Goal: Task Accomplishment & Management: Manage account settings

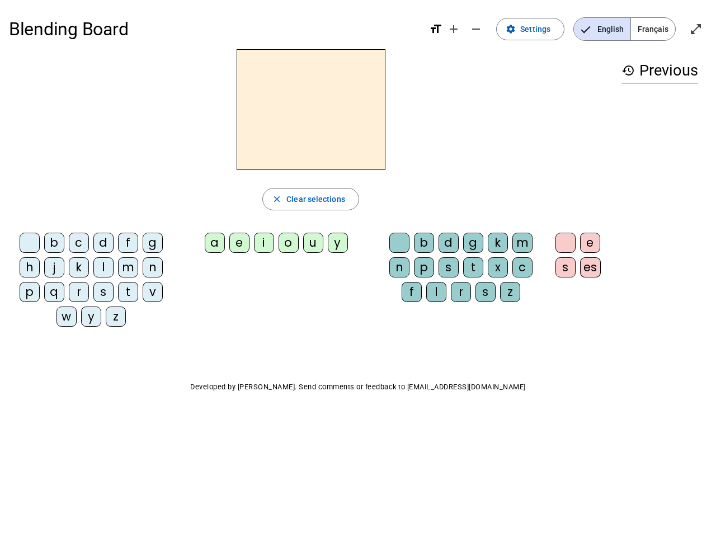
click at [454, 29] on mat-icon "add" at bounding box center [453, 28] width 13 height 13
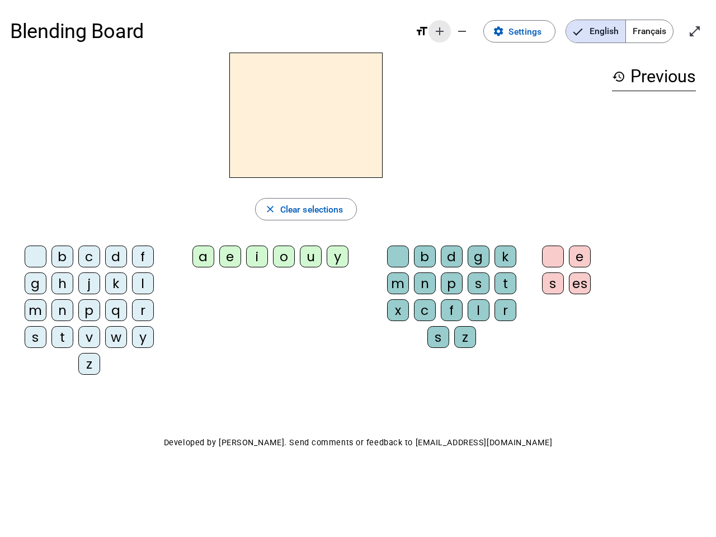
click at [476, 29] on div "Blending Board format_size add remove settings Settings English Français open_i…" at bounding box center [358, 31] width 696 height 42
click at [531, 29] on span "Settings" at bounding box center [524, 31] width 33 height 15
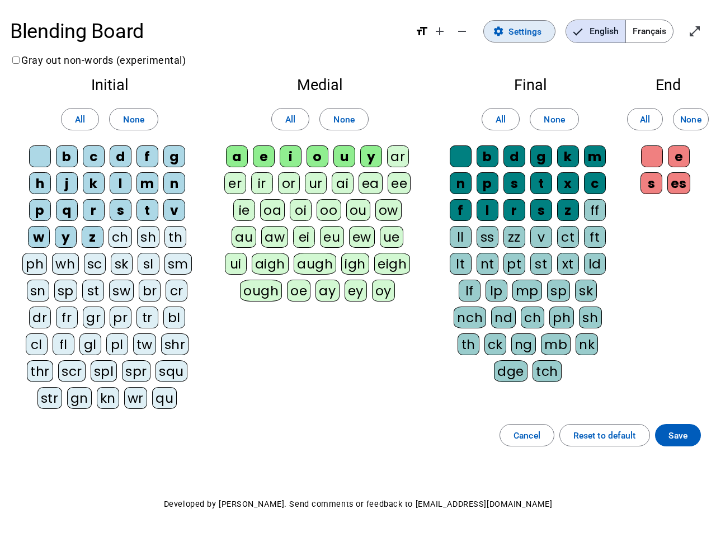
click at [602, 29] on span "English" at bounding box center [595, 31] width 59 height 22
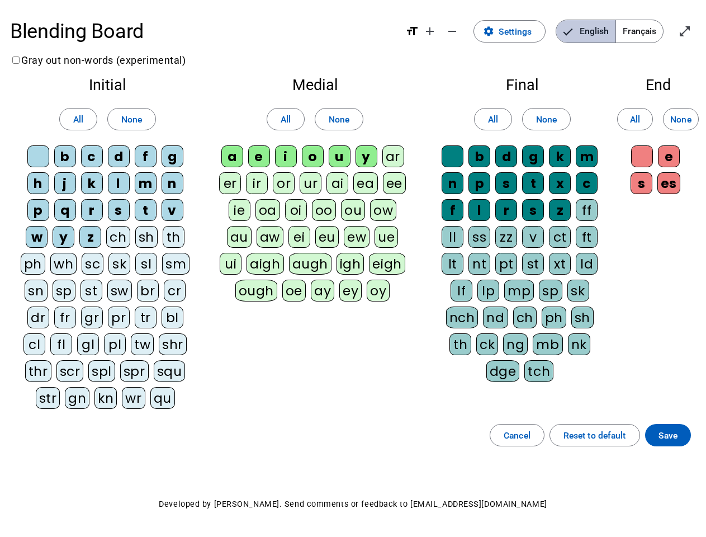
click at [652, 29] on span "Français" at bounding box center [639, 31] width 47 height 22
click at [652, 29] on span "Français" at bounding box center [631, 31] width 64 height 22
click at [696, 29] on span "Enter full screen" at bounding box center [684, 31] width 27 height 27
click at [310, 199] on letter-bubble "oi" at bounding box center [298, 212] width 27 height 27
click at [32, 245] on div "w" at bounding box center [37, 237] width 22 height 22
